Goal: Task Accomplishment & Management: Use online tool/utility

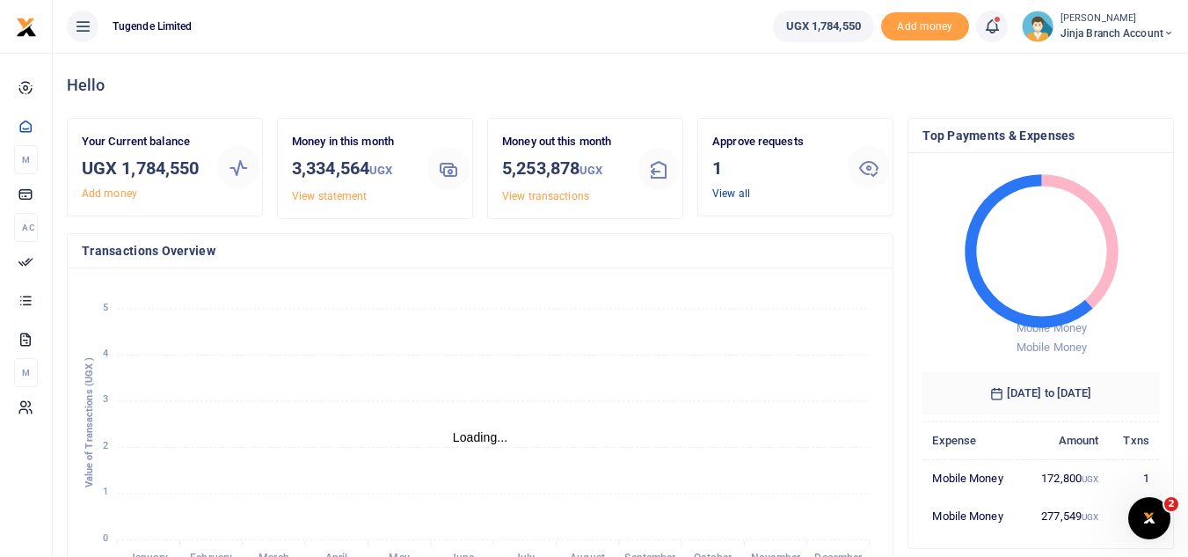
scroll to position [14, 14]
click at [727, 195] on link "View all" at bounding box center [731, 193] width 38 height 12
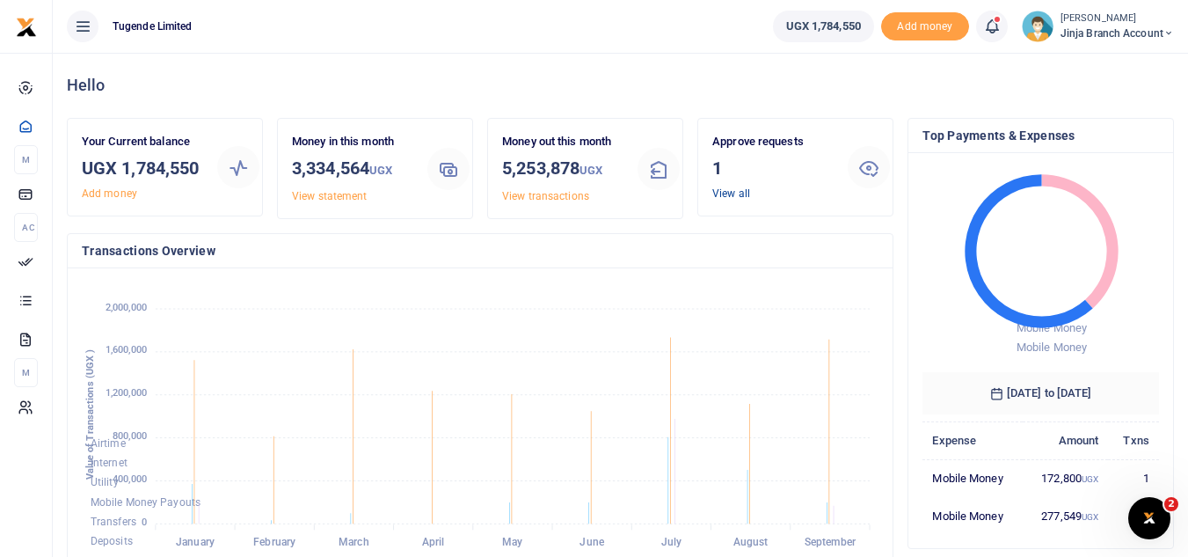
click at [747, 192] on link "View all" at bounding box center [731, 193] width 38 height 12
click at [729, 195] on link "View all" at bounding box center [731, 193] width 38 height 12
click at [734, 194] on link "View all" at bounding box center [731, 193] width 38 height 12
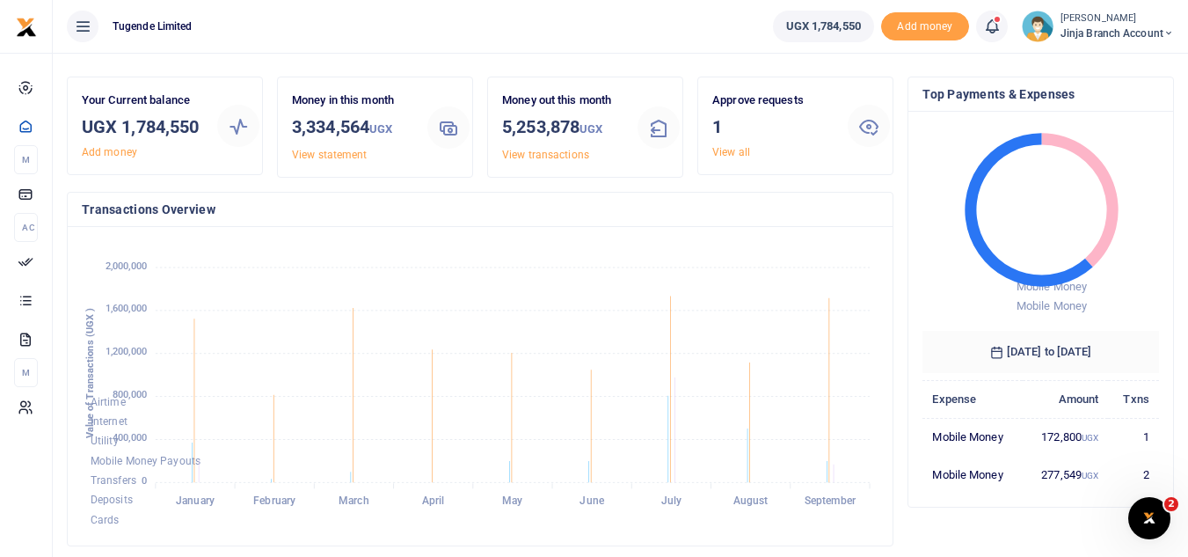
scroll to position [0, 0]
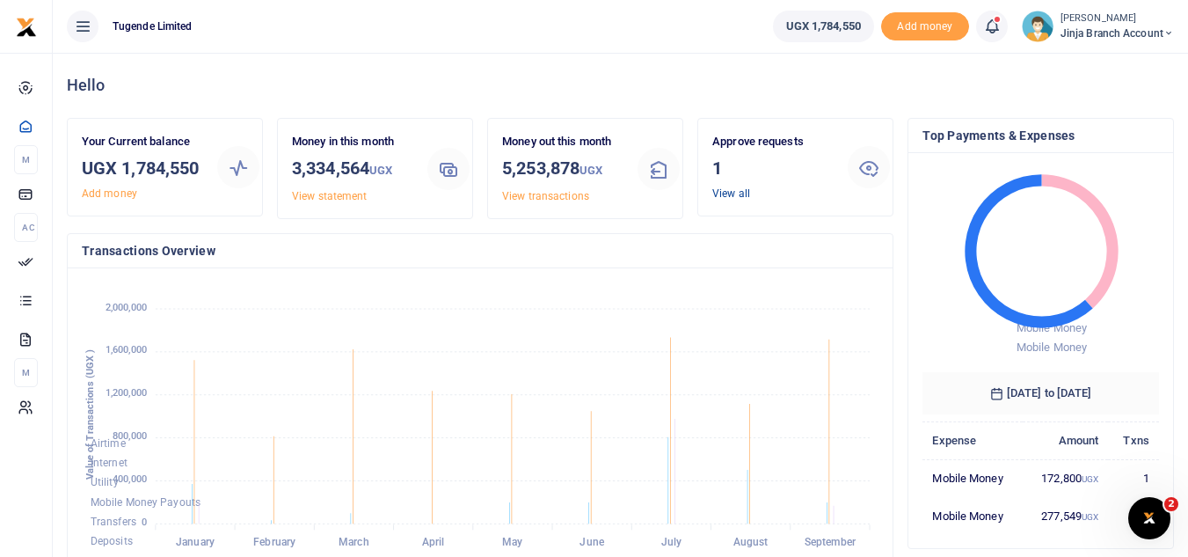
click at [734, 188] on link "View all" at bounding box center [731, 193] width 38 height 12
click at [730, 194] on link "View all" at bounding box center [731, 193] width 38 height 12
click at [733, 194] on link "View all" at bounding box center [731, 193] width 38 height 12
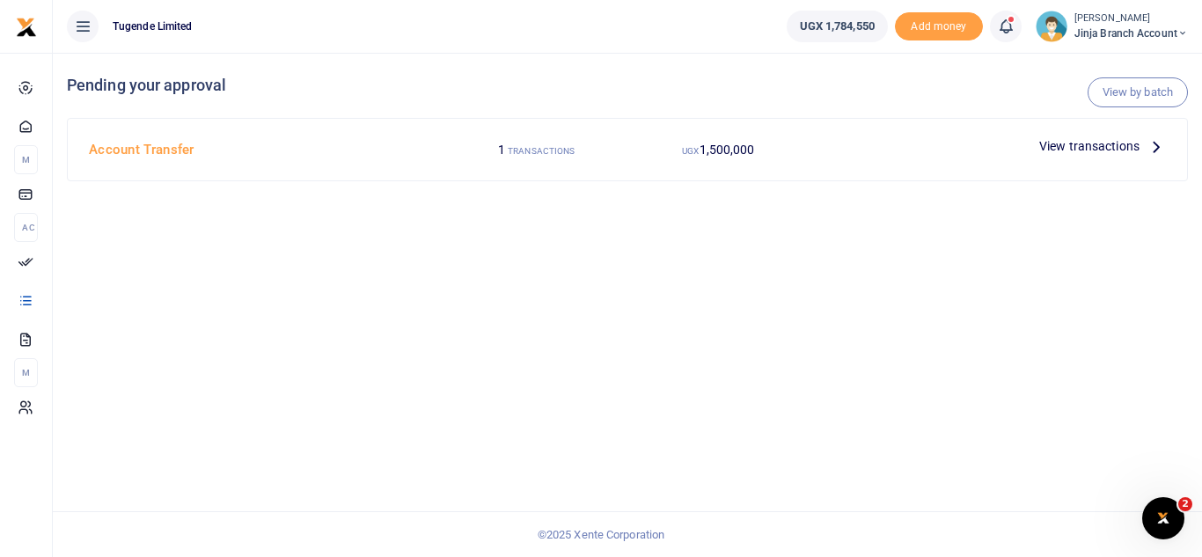
click at [1150, 148] on icon at bounding box center [1155, 145] width 19 height 19
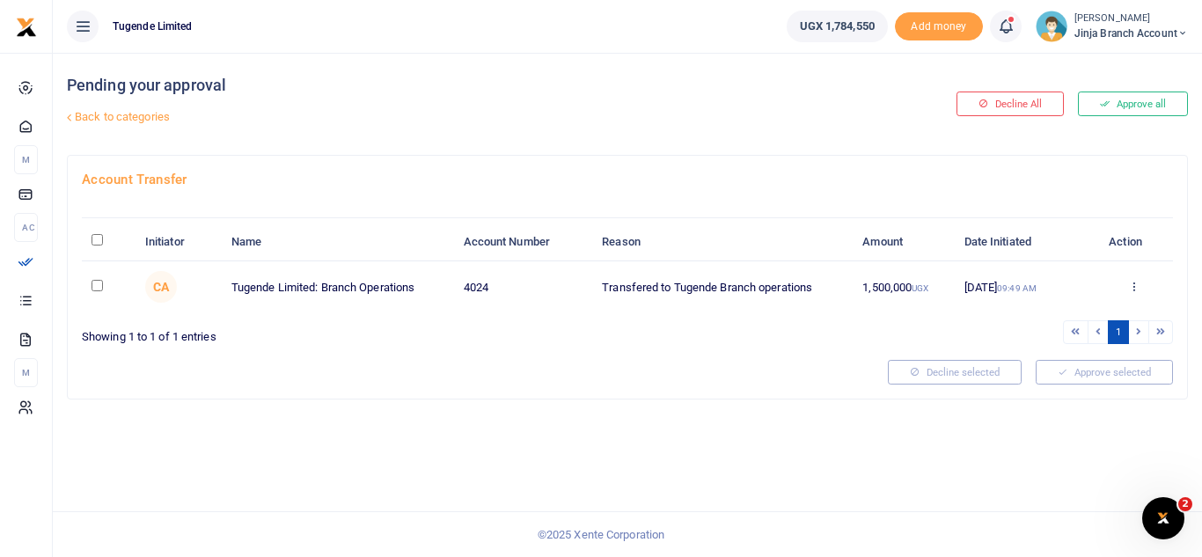
click at [1126, 288] on div "Approve Decline Details" at bounding box center [1133, 288] width 59 height 18
click at [1133, 289] on icon at bounding box center [1133, 286] width 11 height 12
click at [1046, 311] on link "Approve" at bounding box center [1068, 315] width 139 height 25
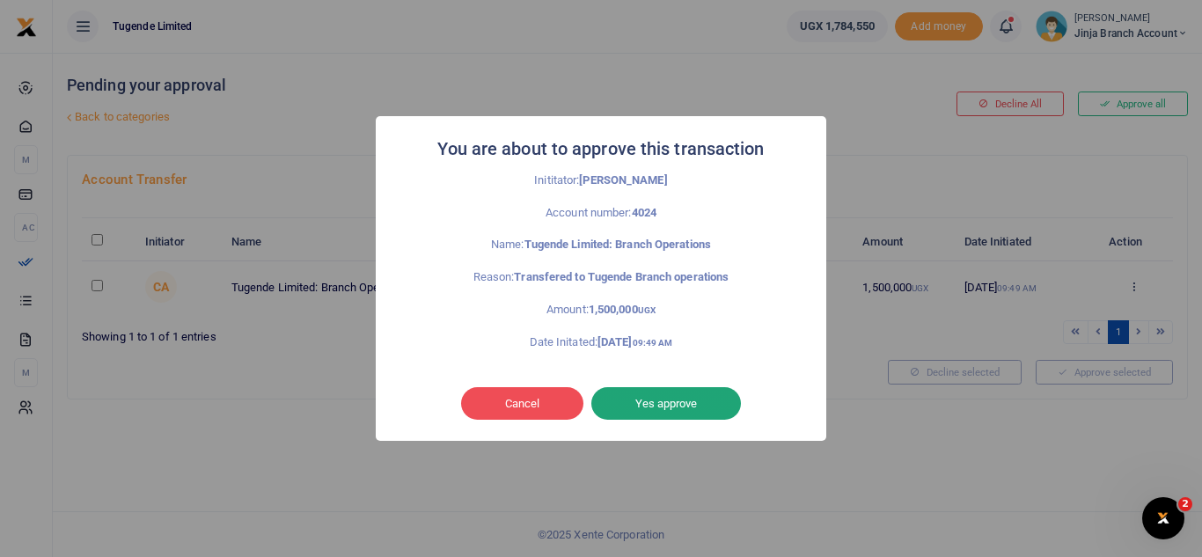
click at [676, 403] on button "Yes approve" at bounding box center [666, 403] width 150 height 33
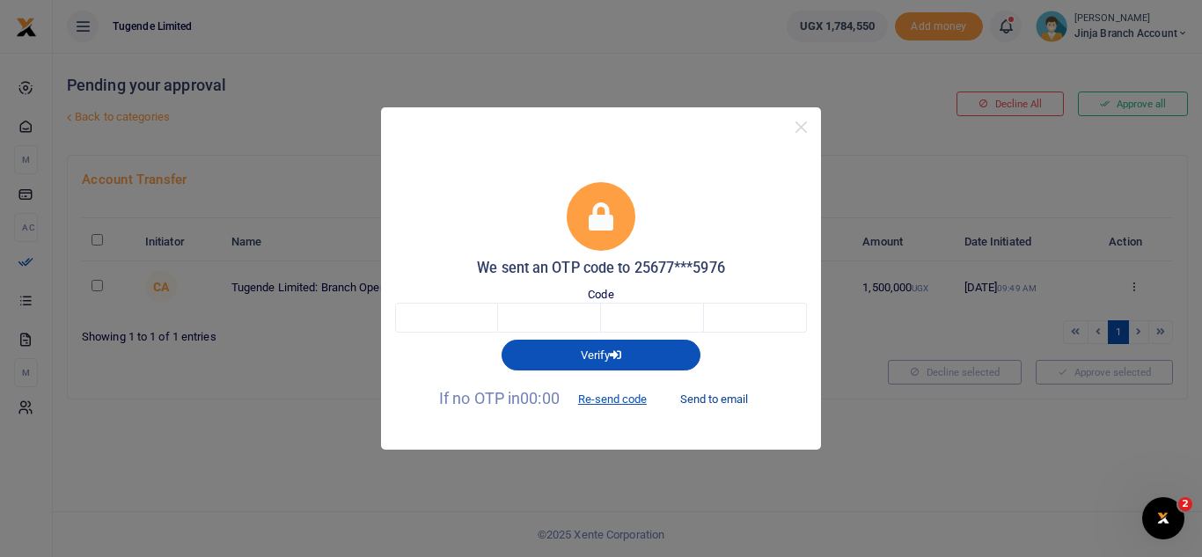
click at [719, 398] on button "Send to email" at bounding box center [714, 399] width 98 height 30
click at [470, 313] on input "text" at bounding box center [446, 318] width 103 height 30
paste input "5"
type input "5"
type input "3"
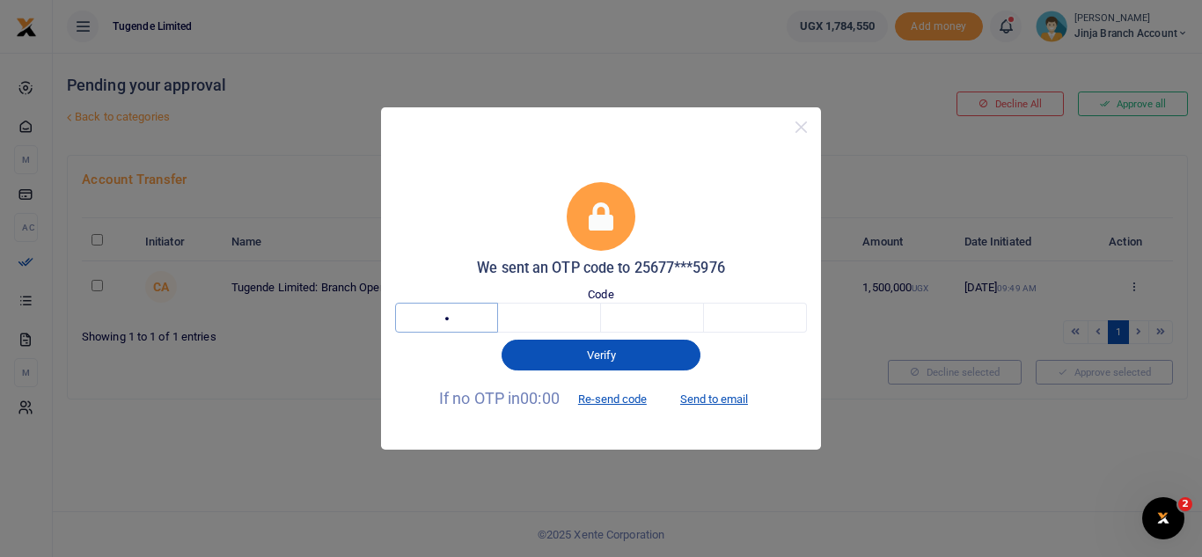
type input "4"
type input "1"
